Goal: Task Accomplishment & Management: Use online tool/utility

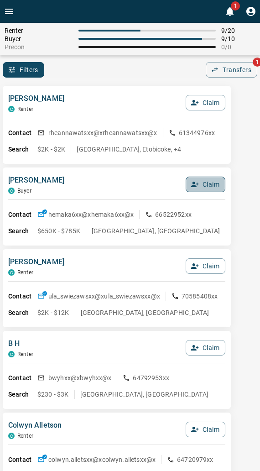
click at [195, 190] on button "Claim" at bounding box center [206, 185] width 40 height 16
click at [195, 190] on button "Confirm Claim" at bounding box center [192, 185] width 65 height 16
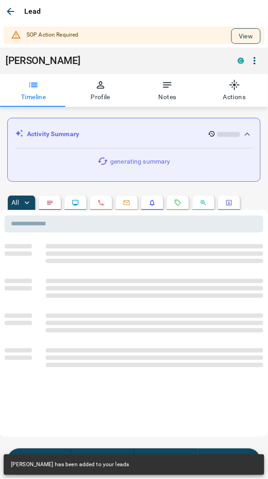
drag, startPoint x: 235, startPoint y: 38, endPoint x: 223, endPoint y: 49, distance: 16.2
click at [234, 38] on button "View" at bounding box center [245, 36] width 29 height 16
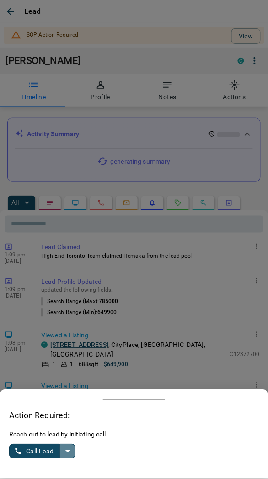
drag, startPoint x: 66, startPoint y: 452, endPoint x: 49, endPoint y: 451, distance: 16.5
click at [65, 453] on icon "split button" at bounding box center [67, 451] width 11 height 11
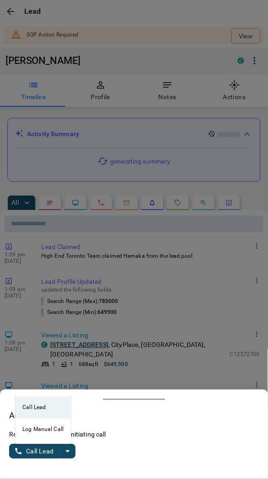
click at [23, 427] on li "Log Manual Call" at bounding box center [43, 429] width 56 height 22
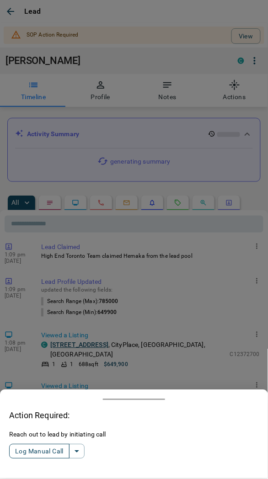
click at [30, 451] on button "Log Manual Call" at bounding box center [39, 451] width 60 height 15
click at [21, 450] on button "Yes" at bounding box center [18, 451] width 18 height 14
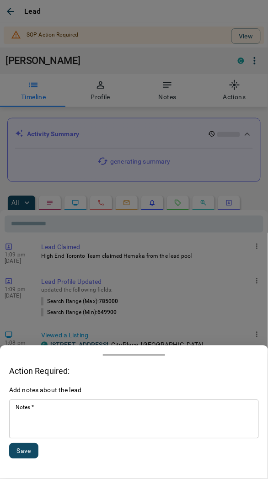
click at [42, 435] on div "* Notes   *" at bounding box center [133, 419] width 249 height 39
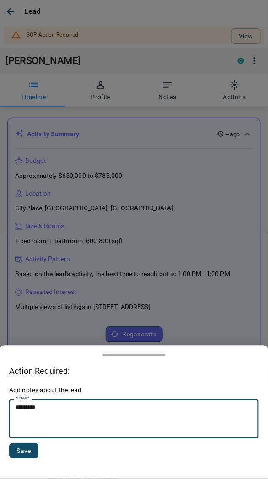
type textarea "*********"
click at [25, 451] on button "Save" at bounding box center [23, 451] width 29 height 16
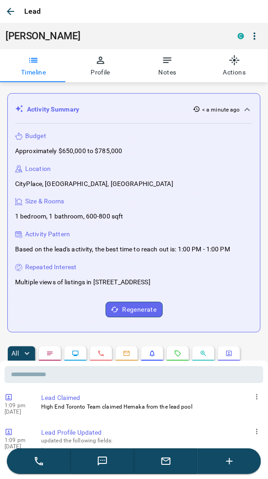
click at [5, 12] on icon "button" at bounding box center [10, 11] width 11 height 11
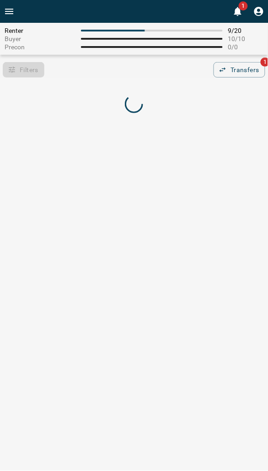
click at [72, 67] on div "Filters 0 Transfers 1" at bounding box center [134, 70] width 268 height 16
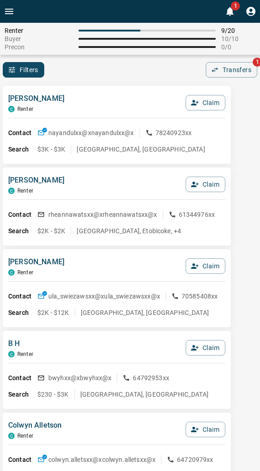
click at [81, 94] on div "Naya Ndulue C Renter Claim" at bounding box center [116, 105] width 217 height 25
click at [79, 89] on div "Naya Ndulue C Renter Claim Contact nayandulxx@x nayandulxx@x 78240923xx Search …" at bounding box center [117, 125] width 228 height 78
